Goal: Answer question/provide support: Ask a question

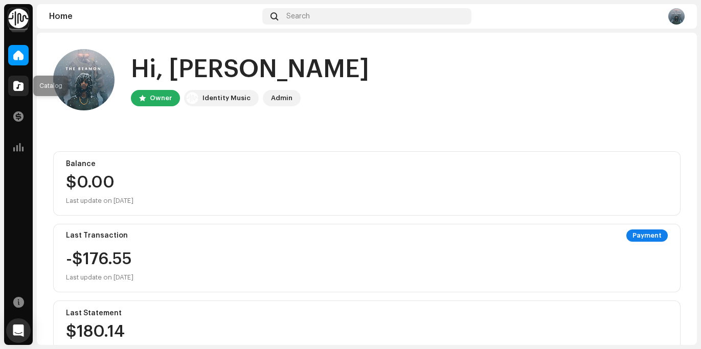
click at [16, 93] on div at bounding box center [18, 86] width 20 height 20
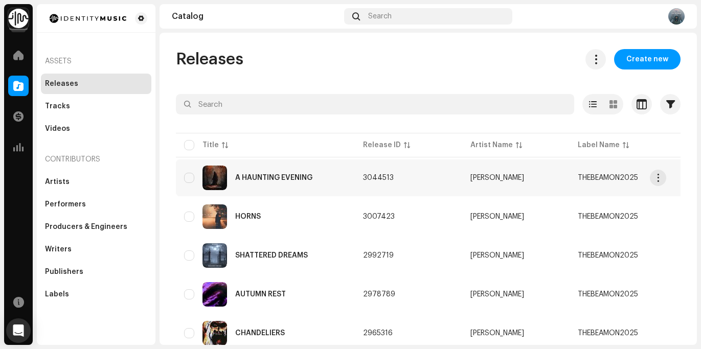
click at [309, 174] on div "A HAUNTING EVENING" at bounding box center [273, 177] width 77 height 7
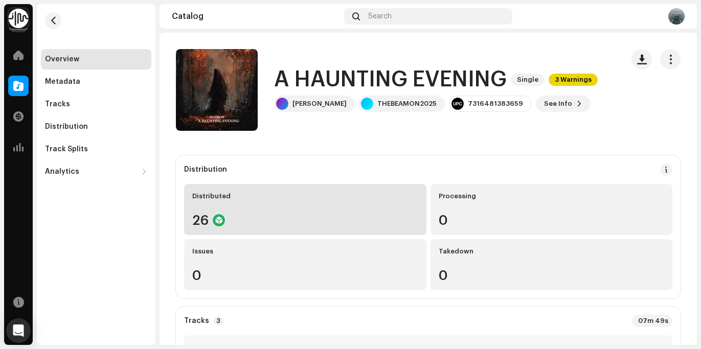
click at [274, 206] on div "Distributed 26" at bounding box center [305, 209] width 242 height 51
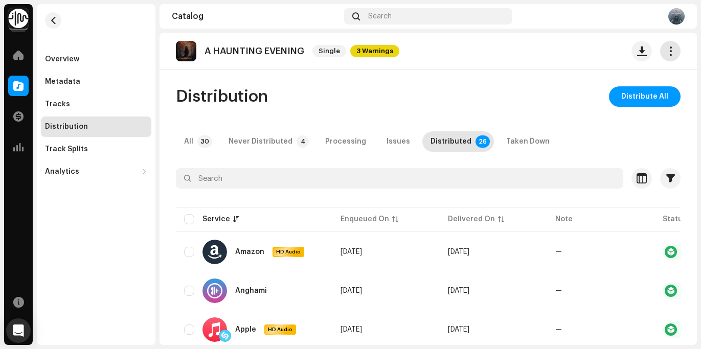
click at [666, 53] on span "button" at bounding box center [671, 51] width 10 height 8
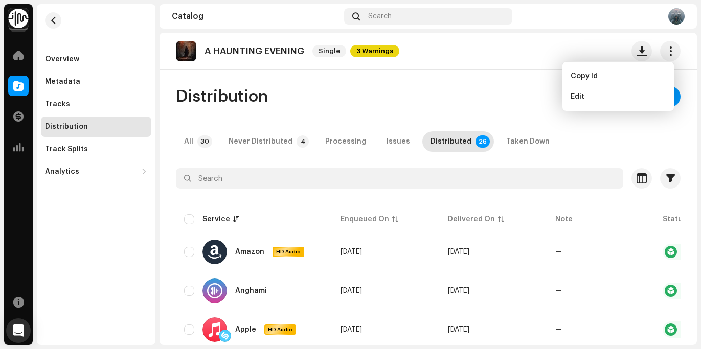
click at [466, 85] on div "A HAUNTING EVENING Single 3 Warnings Distribution Distribute All All 30 Never D…" at bounding box center [428, 189] width 537 height 312
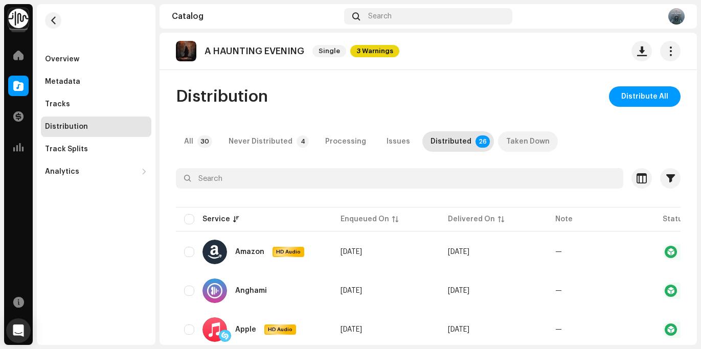
click at [506, 139] on div "Taken Down" at bounding box center [527, 141] width 43 height 20
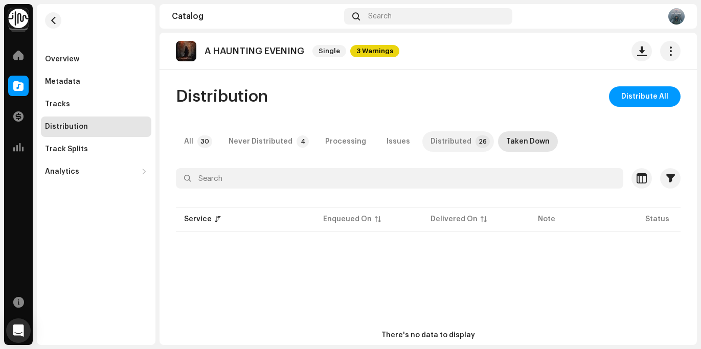
click at [447, 143] on div "Distributed" at bounding box center [451, 141] width 41 height 20
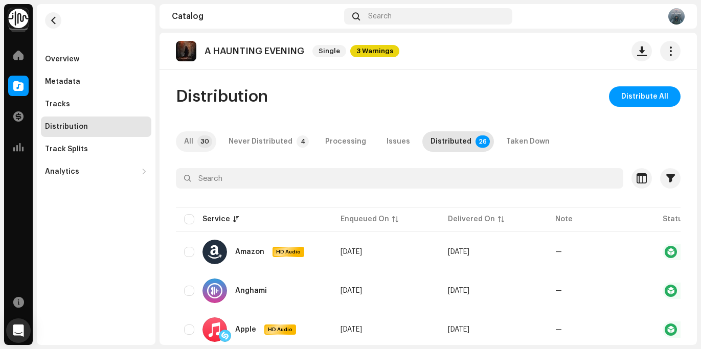
click at [195, 141] on p-tab "All 30" at bounding box center [196, 141] width 40 height 20
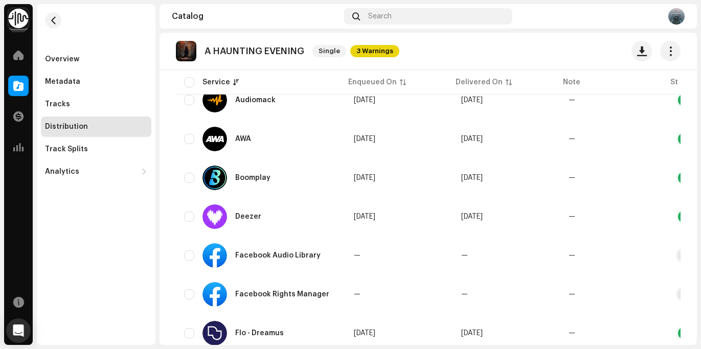
scroll to position [69, 0]
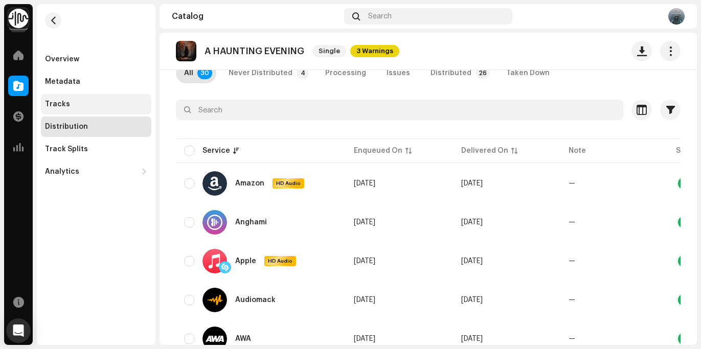
click at [77, 103] on div "Tracks" at bounding box center [96, 104] width 102 height 8
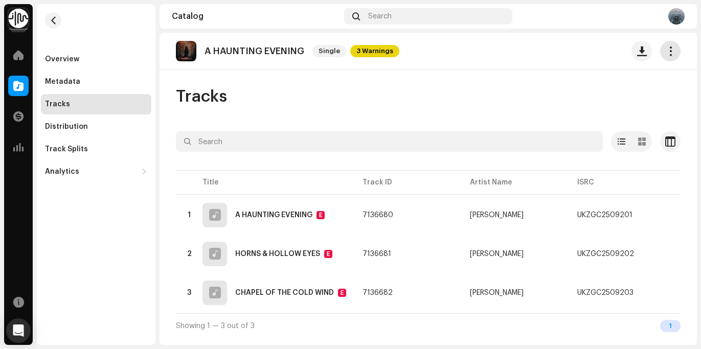
click at [667, 53] on span "button" at bounding box center [671, 51] width 10 height 8
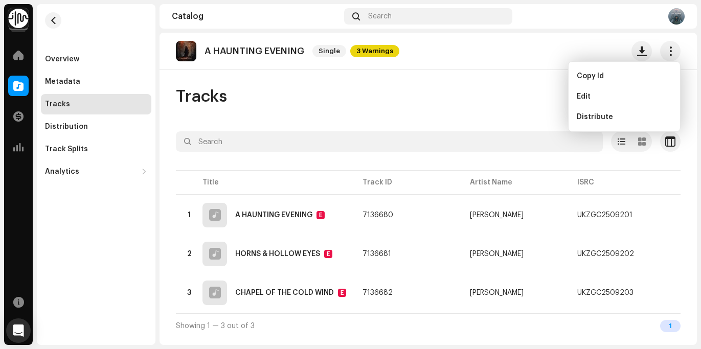
click at [481, 85] on div "A HAUNTING EVENING Single 3 Warnings Tracks Selected 0 Options Filters Distribu…" at bounding box center [428, 189] width 537 height 312
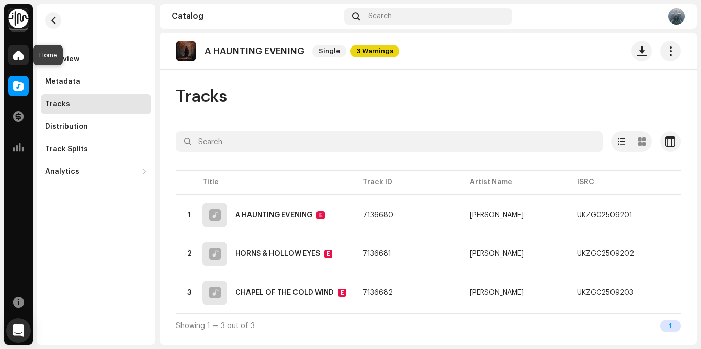
click at [20, 58] on span at bounding box center [18, 55] width 10 height 8
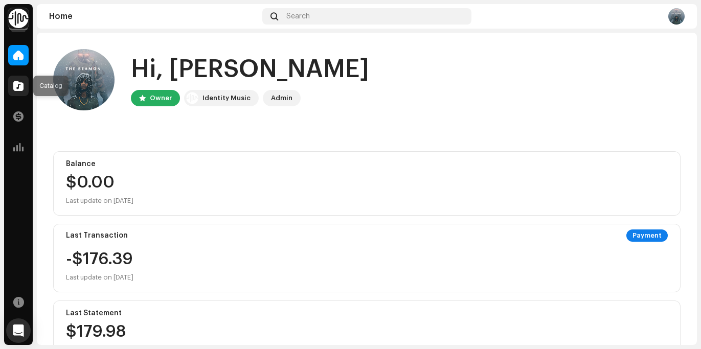
click at [16, 88] on span at bounding box center [18, 86] width 10 height 8
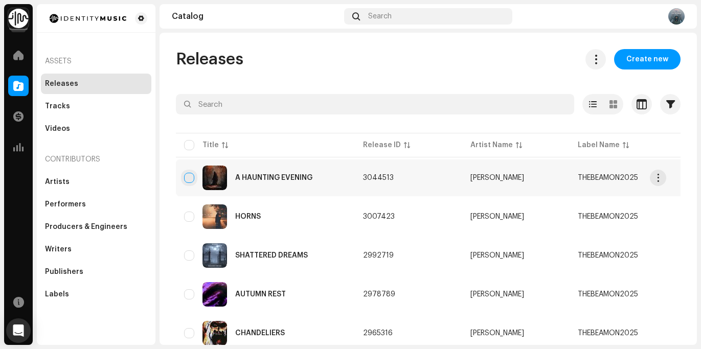
click at [191, 182] on input "checkbox" at bounding box center [189, 178] width 10 height 10
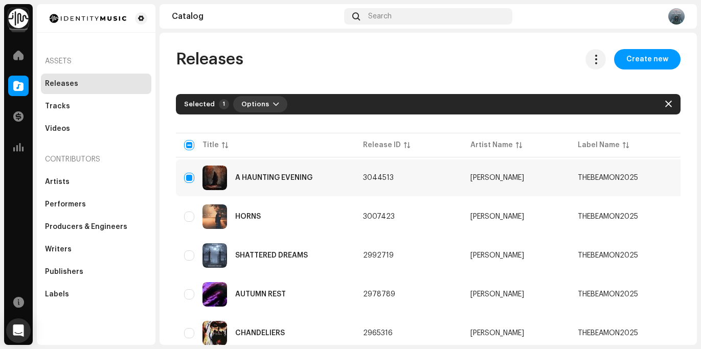
click at [267, 108] on button "Options" at bounding box center [260, 104] width 54 height 16
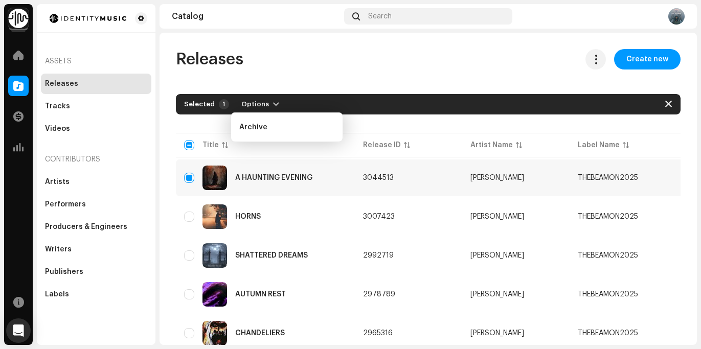
click at [401, 65] on div "Releases Create new" at bounding box center [428, 59] width 505 height 20
click at [665, 107] on span "button" at bounding box center [668, 104] width 7 height 8
checkbox input "false"
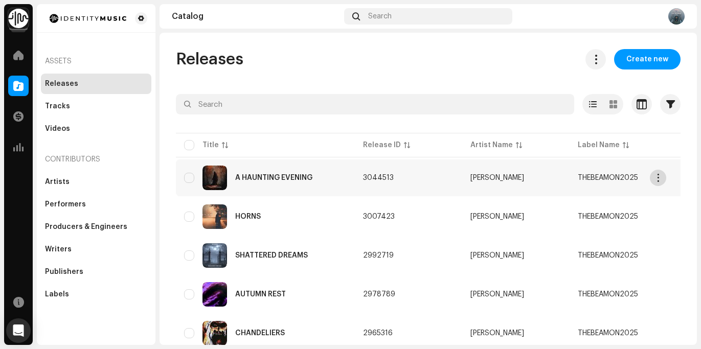
click at [657, 176] on span "button" at bounding box center [658, 178] width 8 height 8
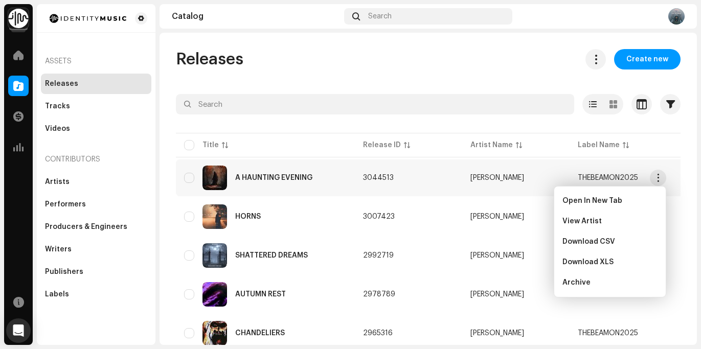
click at [388, 172] on td "3044513" at bounding box center [408, 178] width 107 height 37
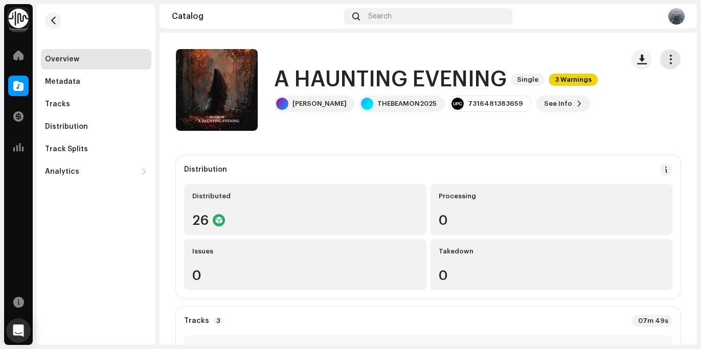
click at [666, 60] on span "button" at bounding box center [671, 59] width 10 height 8
click at [79, 106] on div "Tracks" at bounding box center [96, 104] width 102 height 8
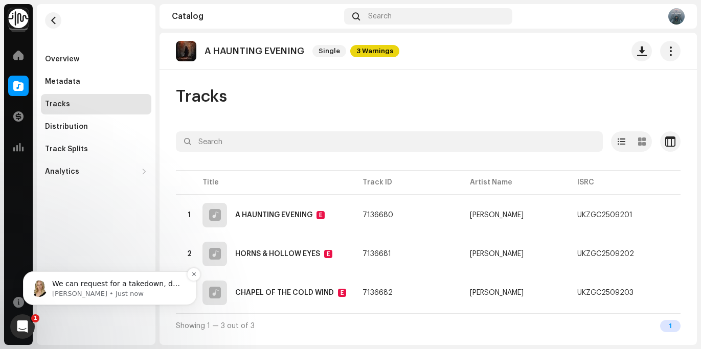
click at [121, 283] on span "We can request for a takedown, do you have the new release date" at bounding box center [116, 289] width 128 height 18
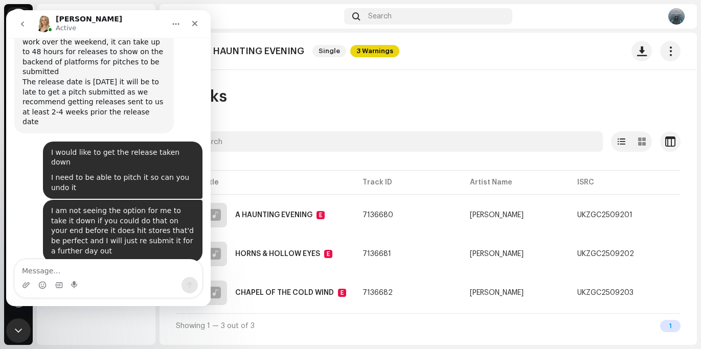
scroll to position [655, 0]
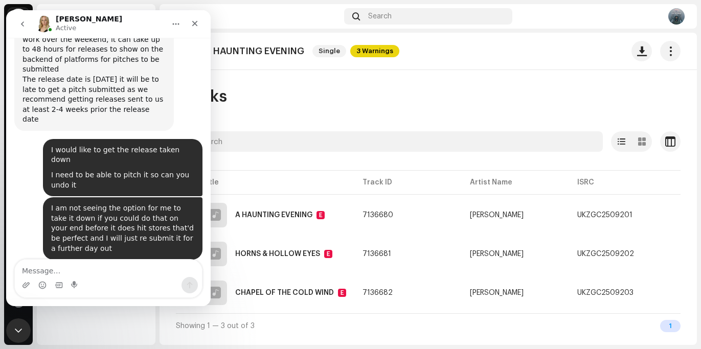
click at [120, 272] on textarea "Message…" at bounding box center [108, 268] width 187 height 17
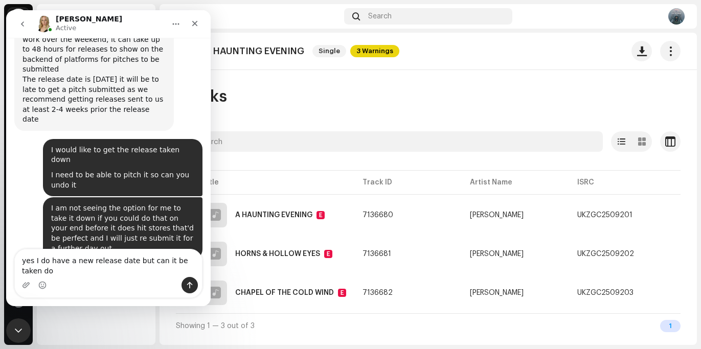
scroll to position [665, 0]
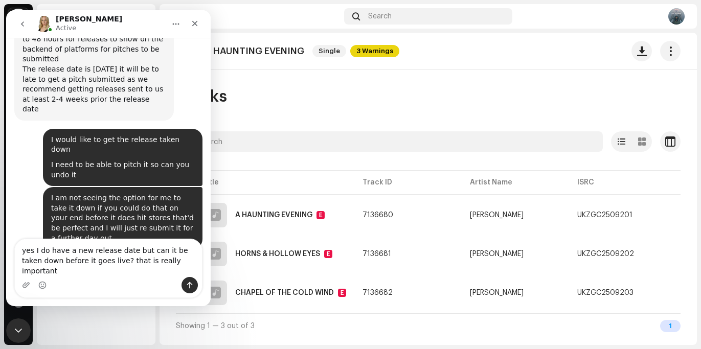
type textarea "yes I do have a new release date but can it be taken down before it goes live? …"
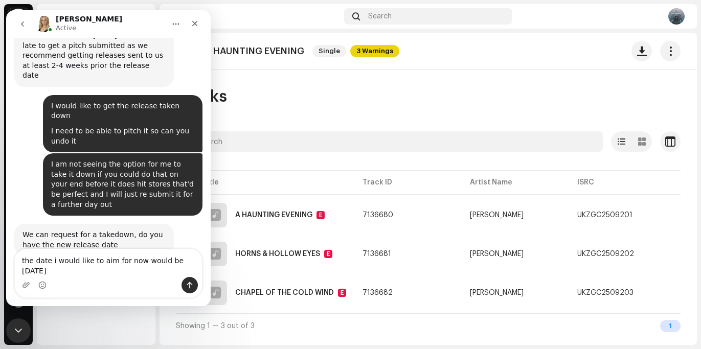
scroll to position [699, 0]
type textarea "the date i would like to aim for now would be [DATE] 5 pm"
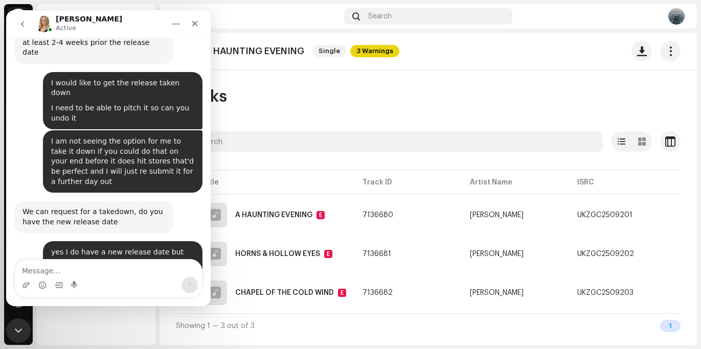
scroll to position [753, 0]
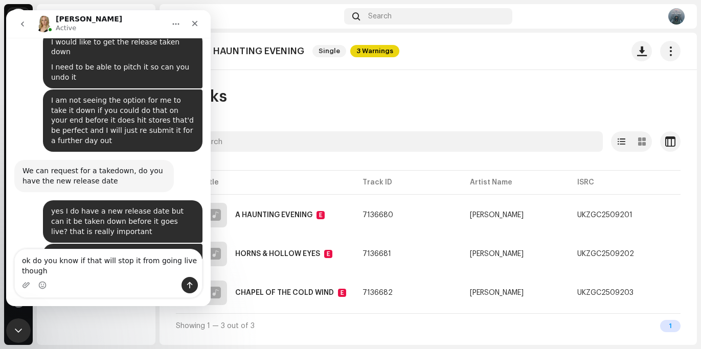
type textarea "ok do you know if that will stop it from going live though?"
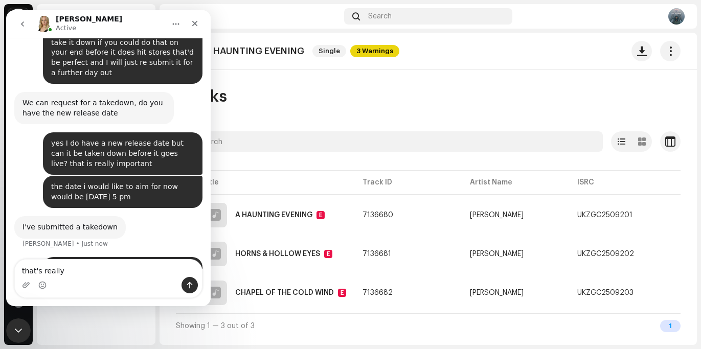
scroll to position [832, 0]
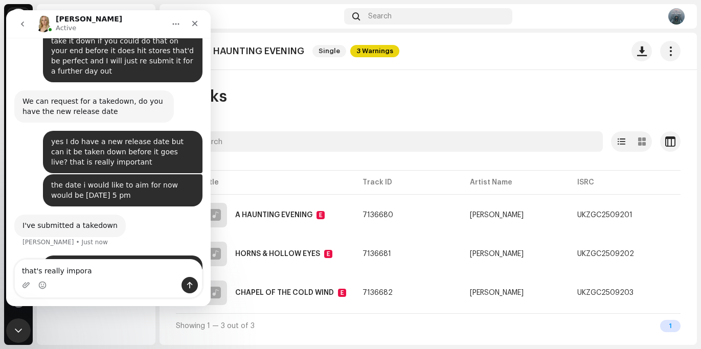
type textarea "that's really imporat"
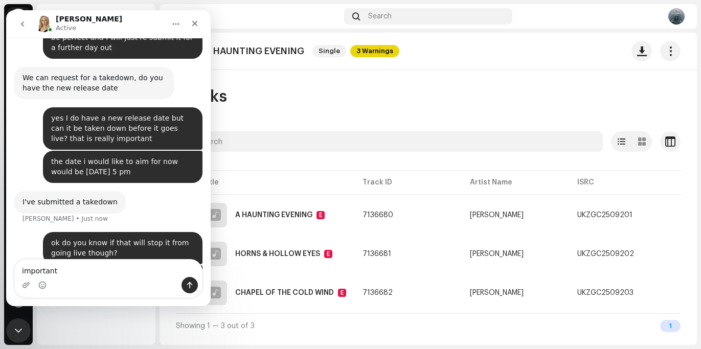
type textarea "important*"
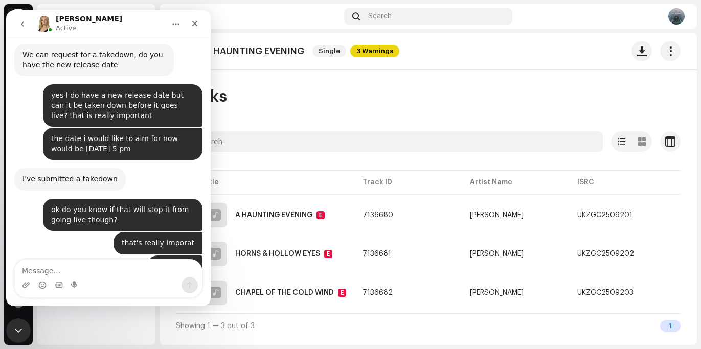
scroll to position [880, 0]
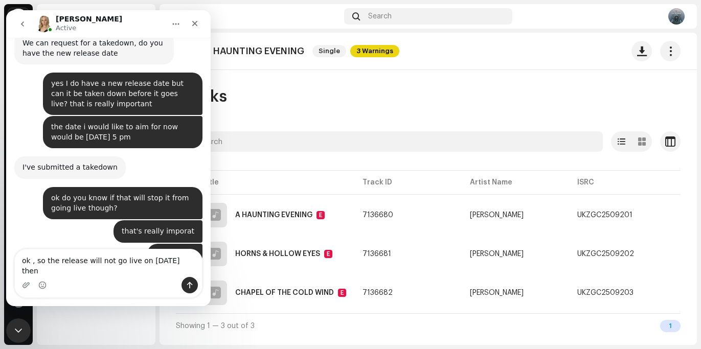
type textarea "ok , so the release will not go live on [DATE] then?"
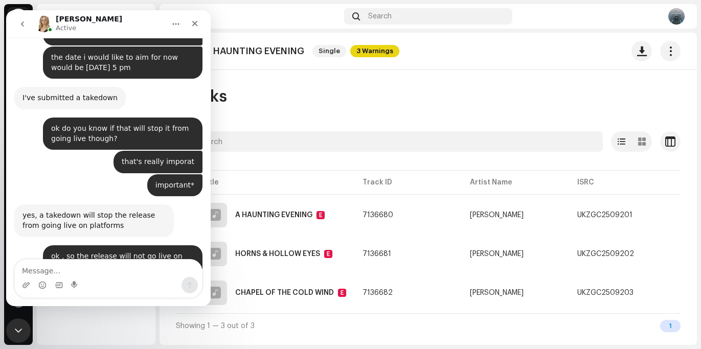
scroll to position [971, 0]
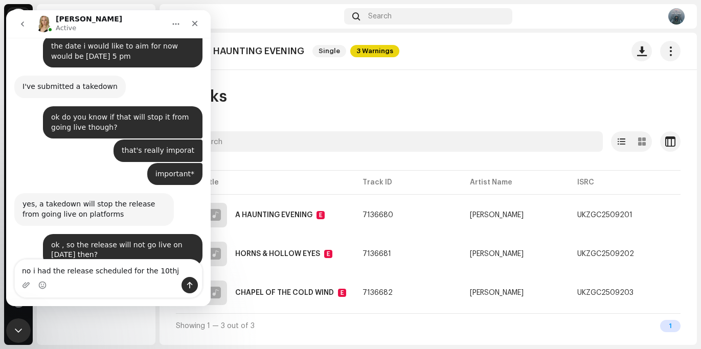
type textarea "no i had the release scheduled for the 10th"
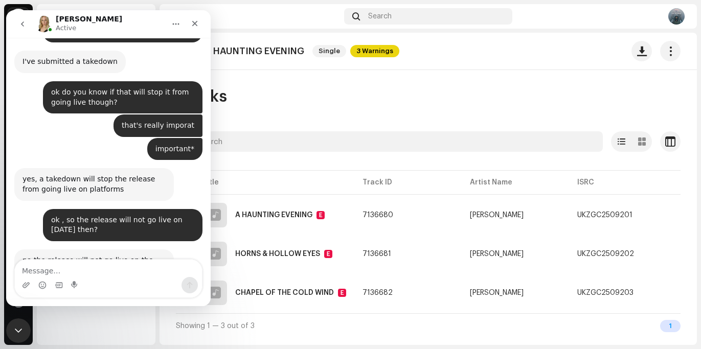
scroll to position [1002, 0]
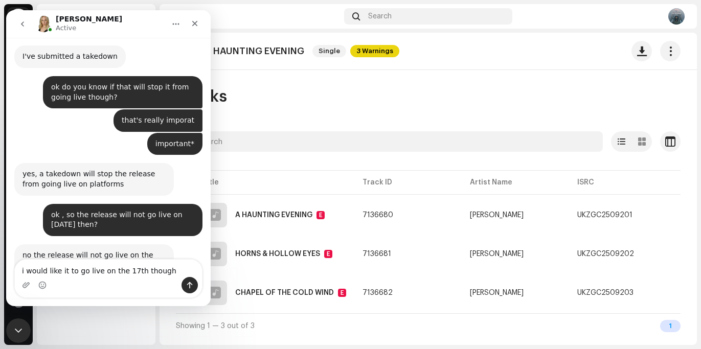
type textarea "i would like it to go live on the 17th though"
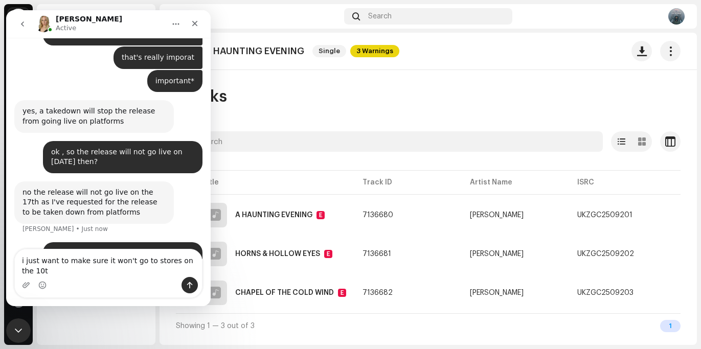
scroll to position [1075, 0]
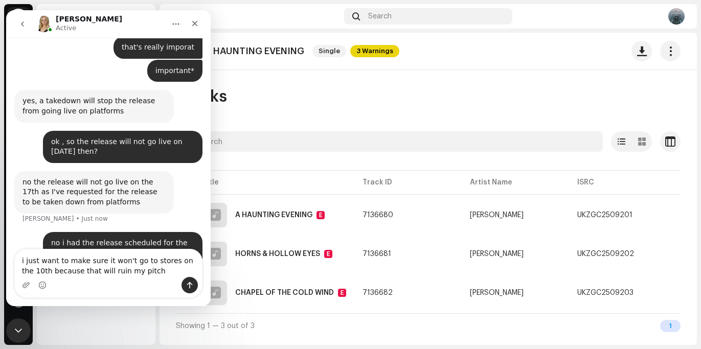
type textarea "i just want to make sure it won't go to stores on the 10th because that will ru…"
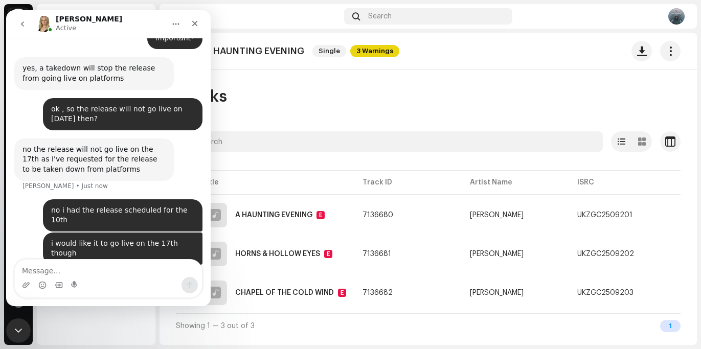
scroll to position [1107, 0]
type textarea "and it will show up as already released"
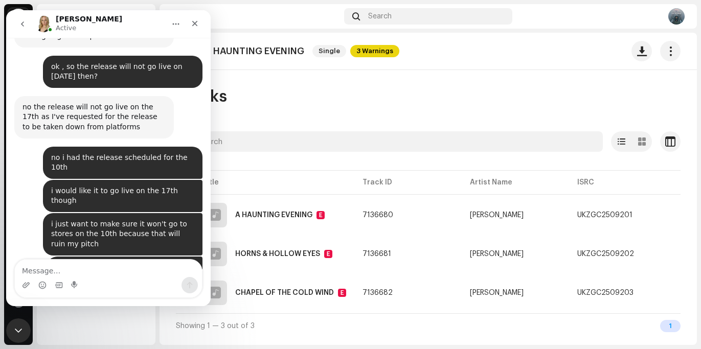
scroll to position [1152, 0]
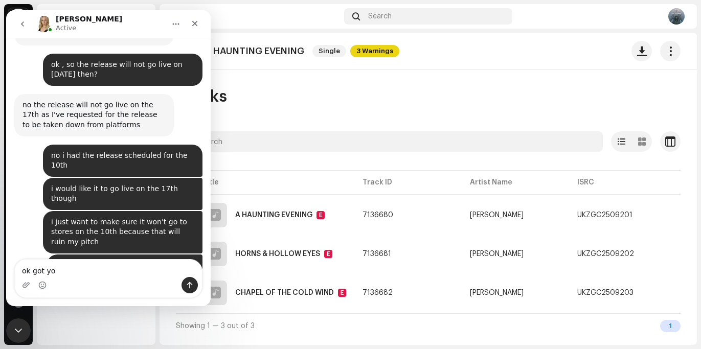
type textarea "ok got yo u"
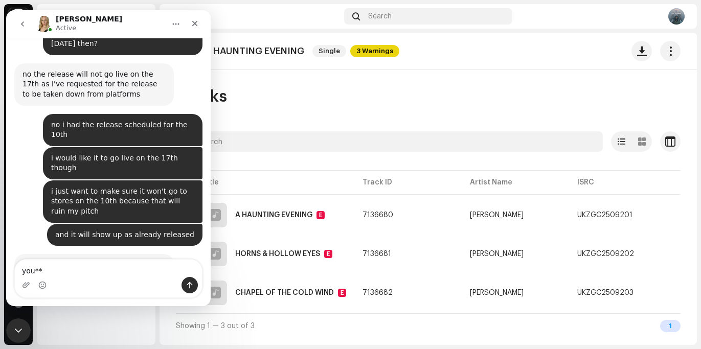
type textarea "you**"
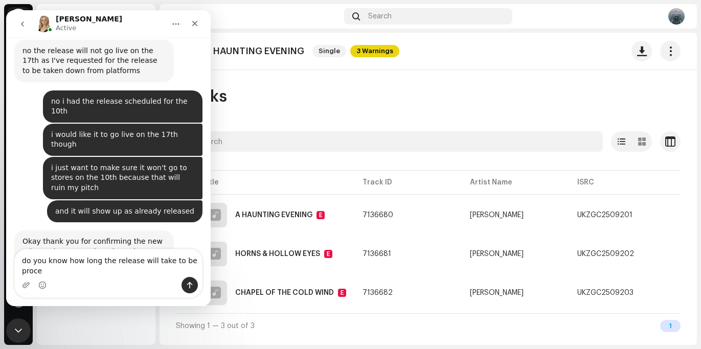
scroll to position [1216, 0]
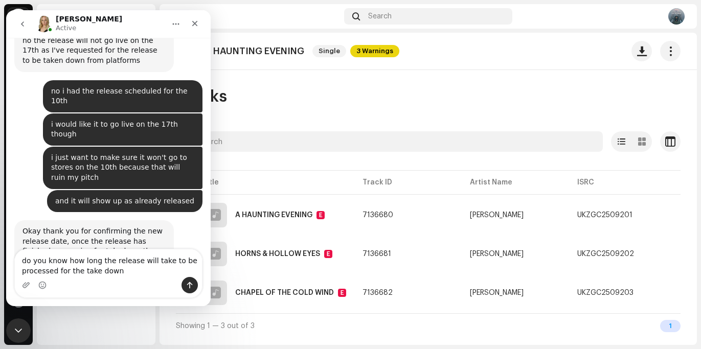
type textarea "do you know how long the release will take to be processed for the take down?"
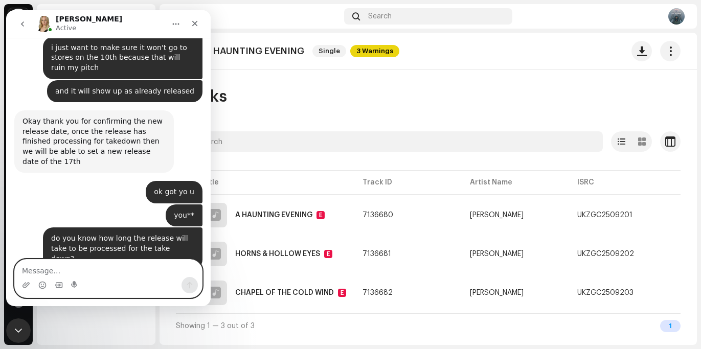
scroll to position [1328, 0]
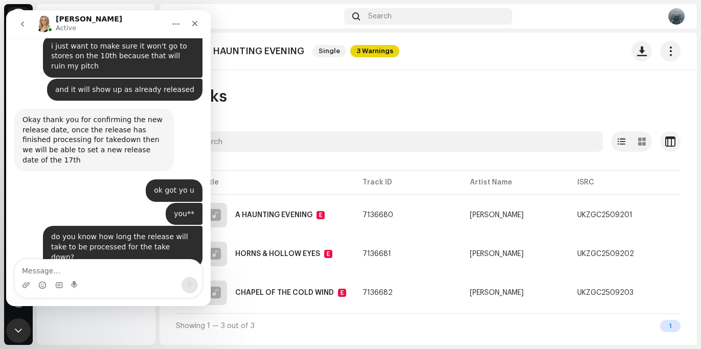
click at [140, 283] on img "Jessica says…" at bounding box center [90, 297] width 137 height 29
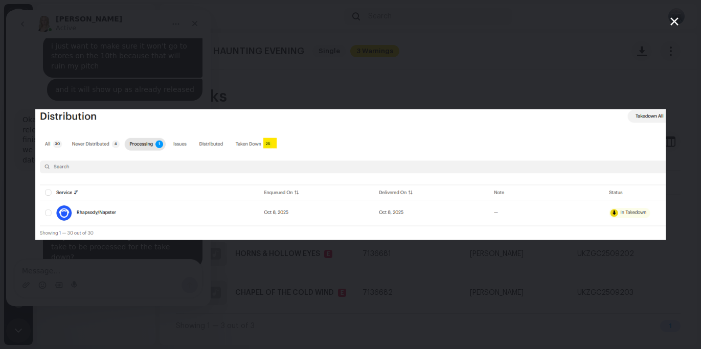
click at [612, 72] on div "Intercom messenger" at bounding box center [350, 174] width 701 height 349
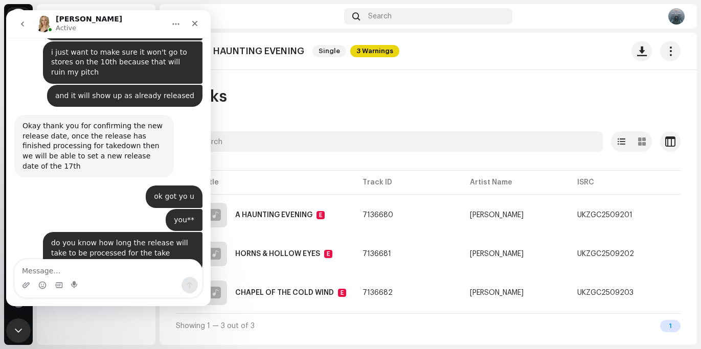
scroll to position [1322, 0]
click at [61, 331] on div "Only waiting for 1 more platform, so within the hour hopefully" at bounding box center [93, 341] width 143 height 20
click at [66, 289] on img "Jessica says…" at bounding box center [90, 303] width 137 height 29
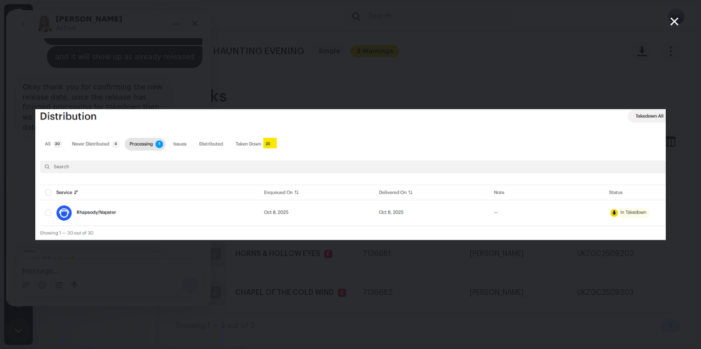
scroll to position [1361, 0]
click at [342, 85] on div "Intercom messenger" at bounding box center [350, 174] width 701 height 349
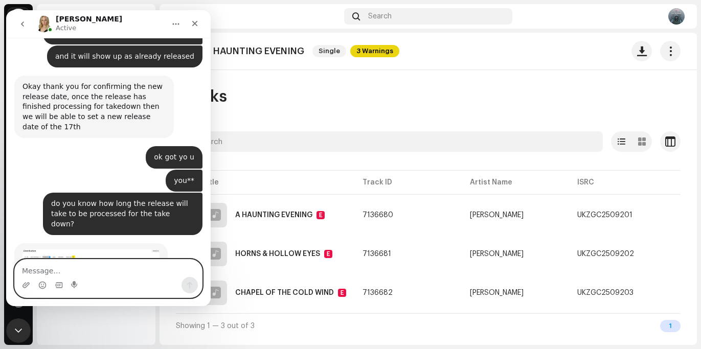
click at [106, 264] on textarea "Message…" at bounding box center [108, 268] width 187 height 17
type textarea "ok awesome"
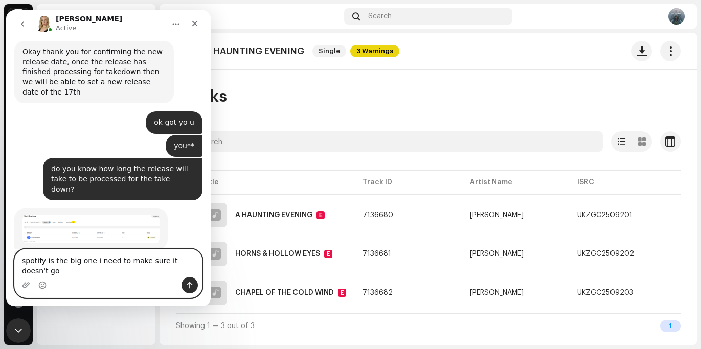
scroll to position [1406, 0]
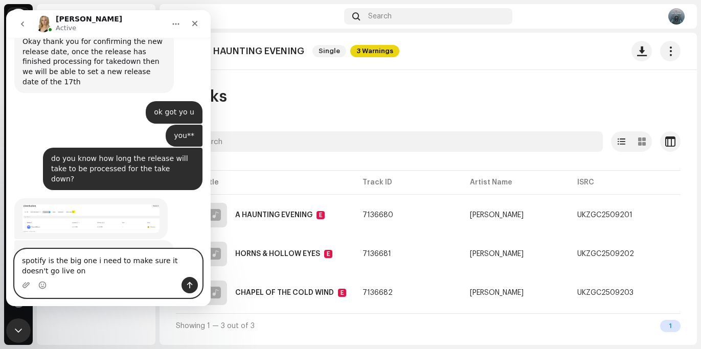
type textarea "spotify is the big one i need to make sure it doesn't go live on"
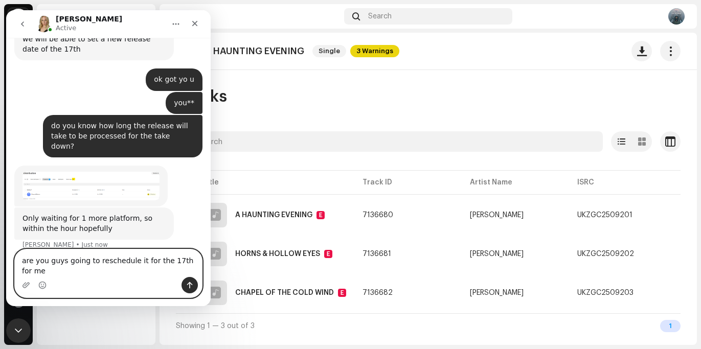
type textarea "are you guys going to reschedule it for the 17th for me?"
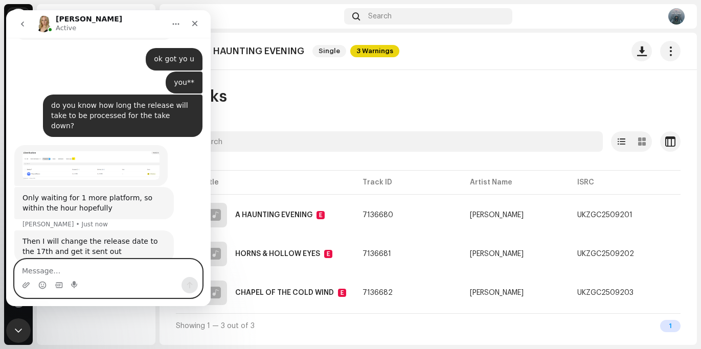
scroll to position [1462, 0]
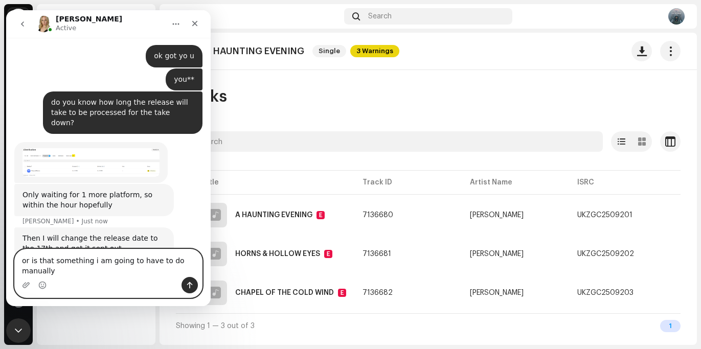
type textarea "or is that something i am going to have to do manually"
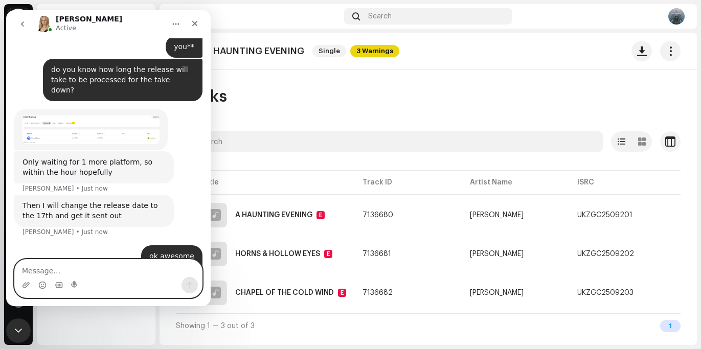
scroll to position [1496, 0]
type textarea "thanks for your time btw"
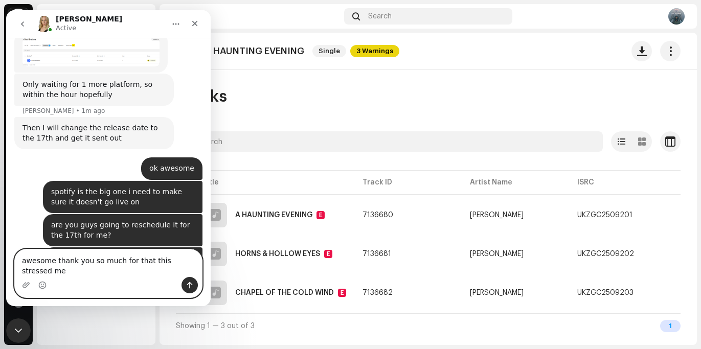
scroll to position [1583, 0]
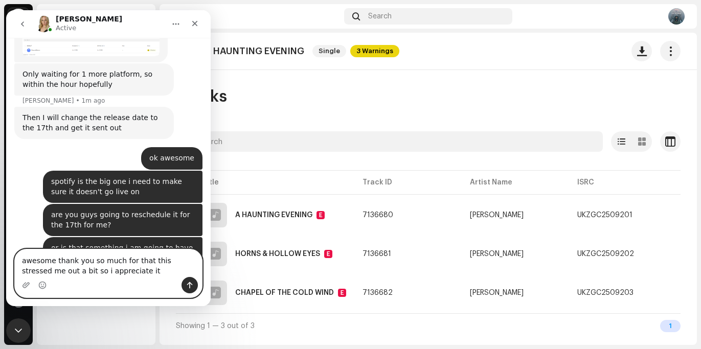
type textarea "awesome thank you so much for that this stressed me out a bit so i appreciate it"
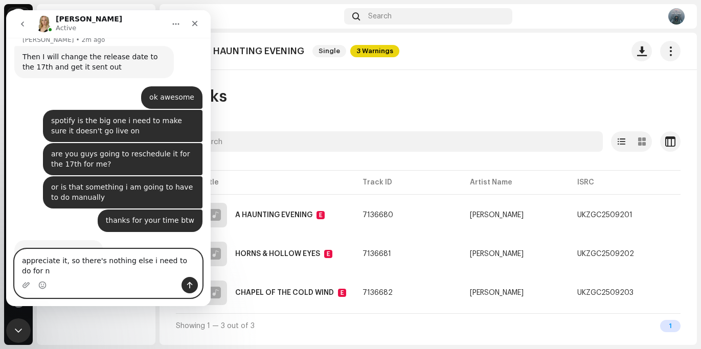
scroll to position [1654, 0]
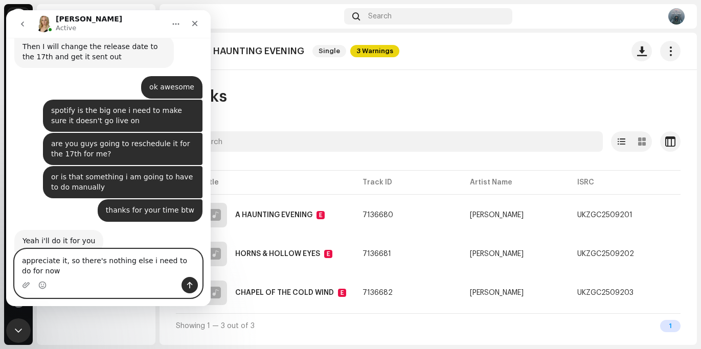
type textarea "appreciate it, so there's nothing else i need to do for now?"
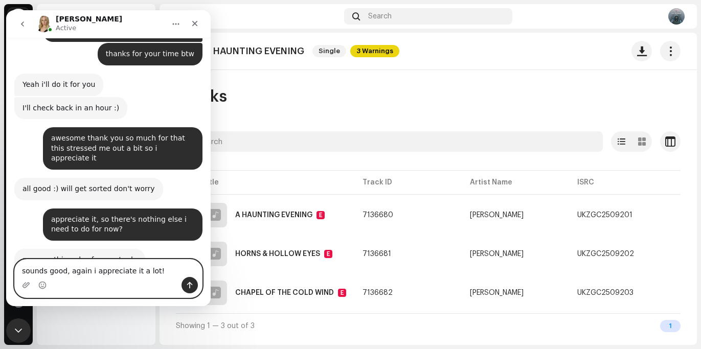
scroll to position [1825, 0]
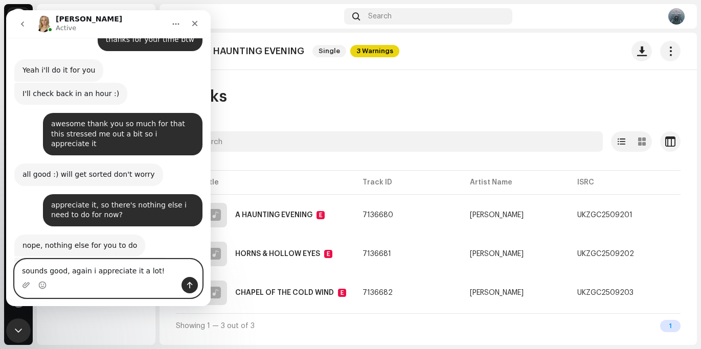
type textarea "sounds good, again i appreciate it a lot!"
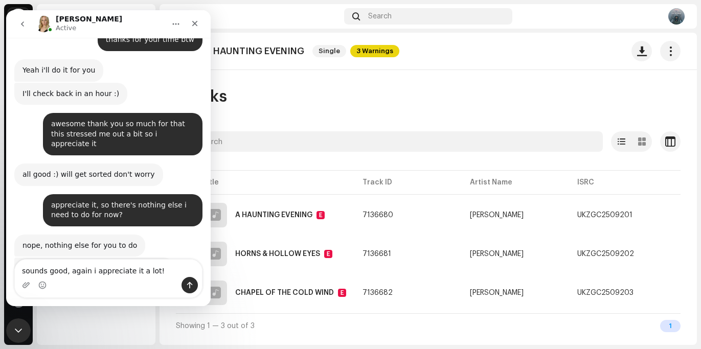
click at [428, 82] on div "A HAUNTING EVENING Single 3 Warnings Tracks Selected 0 Options Filters Distribu…" at bounding box center [428, 189] width 537 height 312
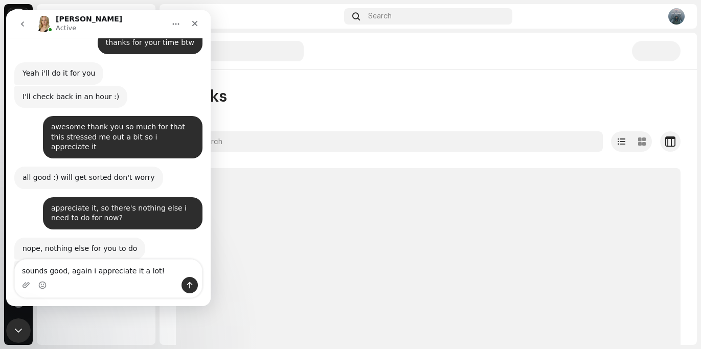
scroll to position [1815, 0]
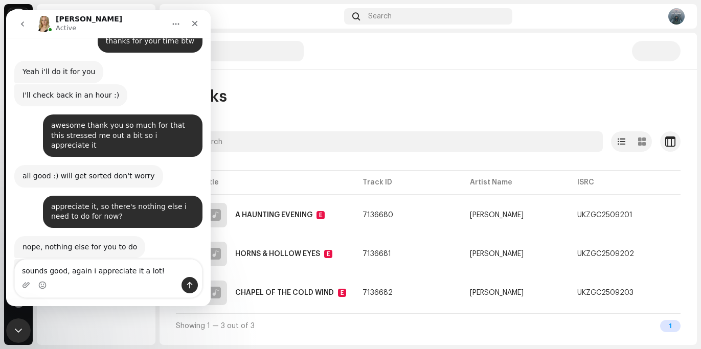
click at [354, 70] on div at bounding box center [428, 51] width 537 height 37
click at [195, 23] on icon "Close" at bounding box center [195, 23] width 8 height 8
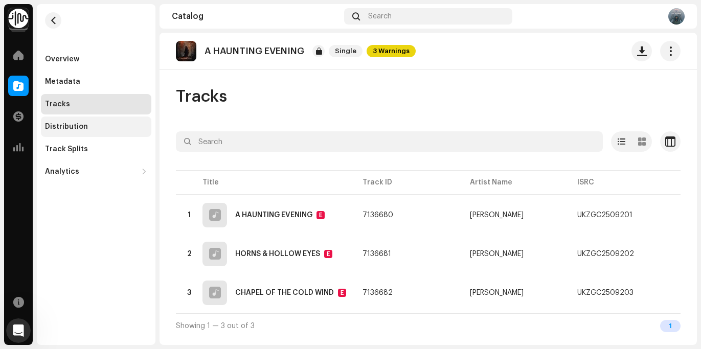
click at [63, 124] on div "Distribution" at bounding box center [66, 127] width 43 height 8
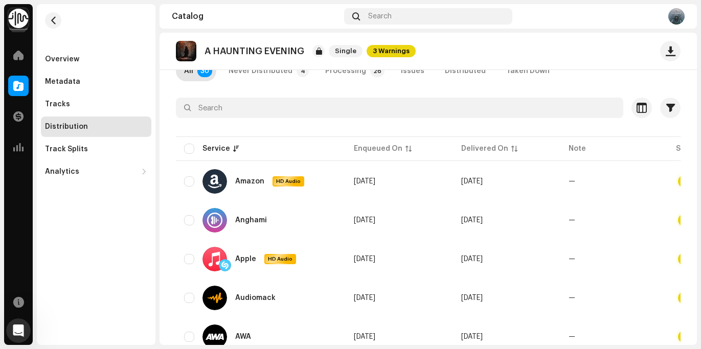
scroll to position [119, 0]
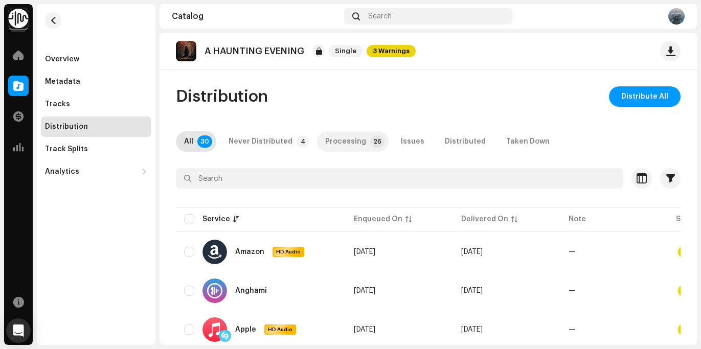
click at [355, 137] on div "Processing" at bounding box center [345, 141] width 41 height 20
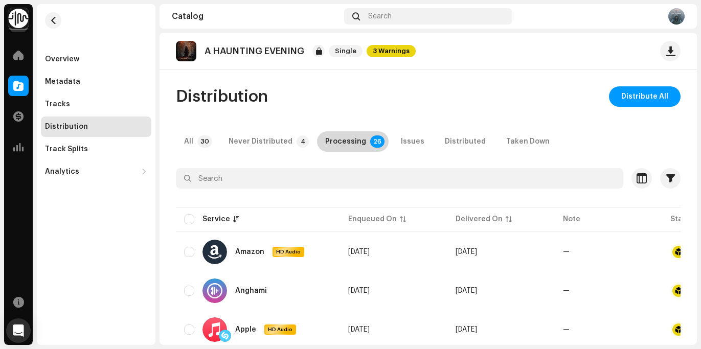
click at [352, 145] on div "Processing" at bounding box center [345, 141] width 41 height 20
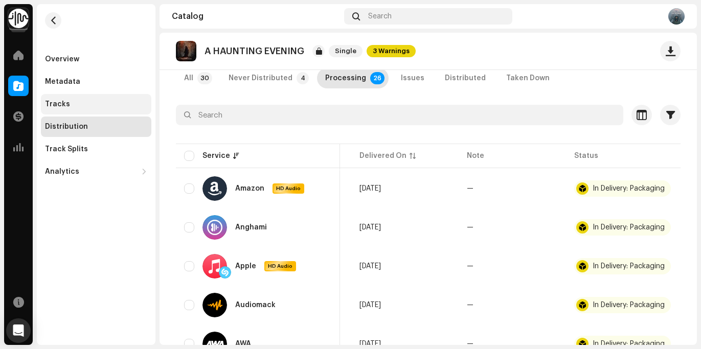
click at [54, 101] on div "Tracks" at bounding box center [57, 104] width 25 height 8
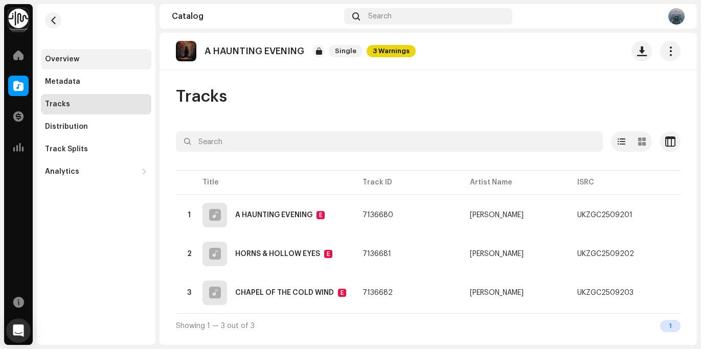
click at [56, 64] on div "Overview" at bounding box center [96, 59] width 110 height 20
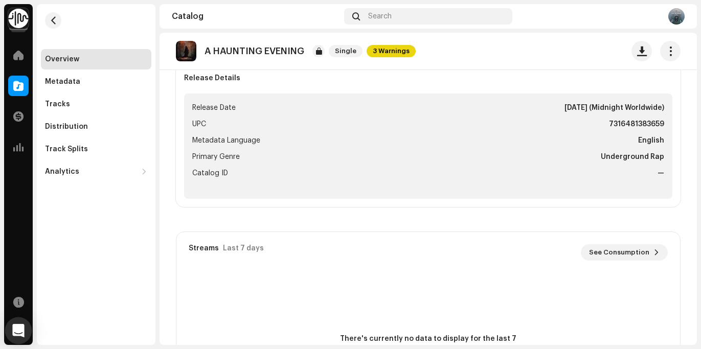
click at [19, 340] on div "Open Intercom Messenger" at bounding box center [18, 331] width 27 height 27
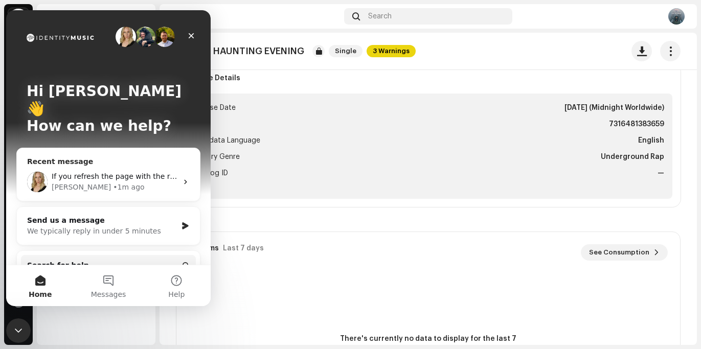
click at [127, 171] on div "If you refresh the page with the release you should see the release date has ch…" at bounding box center [115, 176] width 126 height 11
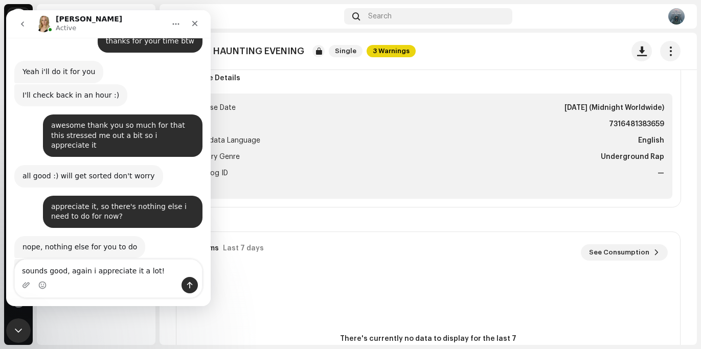
click at [97, 269] on textarea "sounds good, again i appreciate it a lot!" at bounding box center [108, 268] width 187 height 17
click at [166, 274] on textarea "sounds good, again i appreciate it a lot!" at bounding box center [108, 268] width 187 height 17
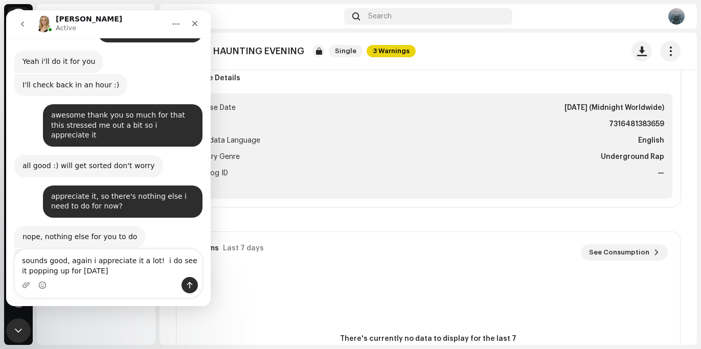
type textarea "sounds good, again i appreciate it a lot! i do see it popping up for october 17…"
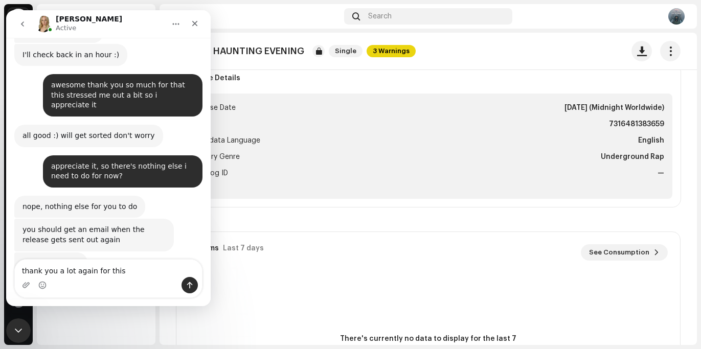
type textarea "thank you a lot again for this!"
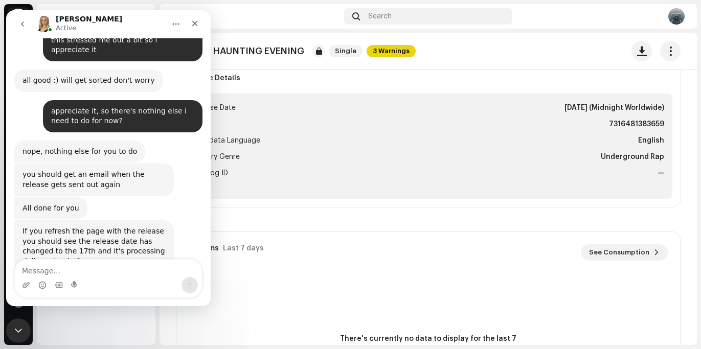
scroll to position [1909, 0]
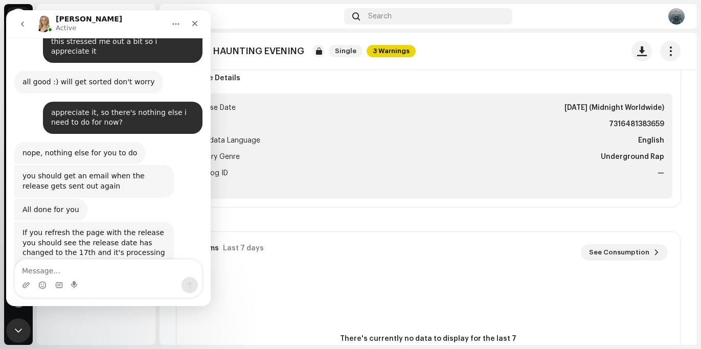
click at [677, 15] on img at bounding box center [676, 16] width 16 height 16
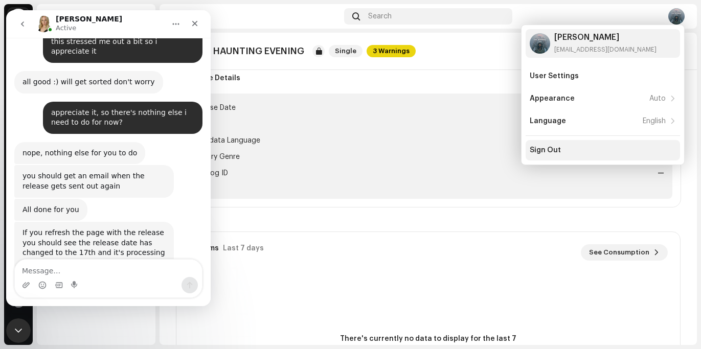
click at [613, 156] on div "Sign Out" at bounding box center [603, 150] width 154 height 20
